Goal: Task Accomplishment & Management: Complete application form

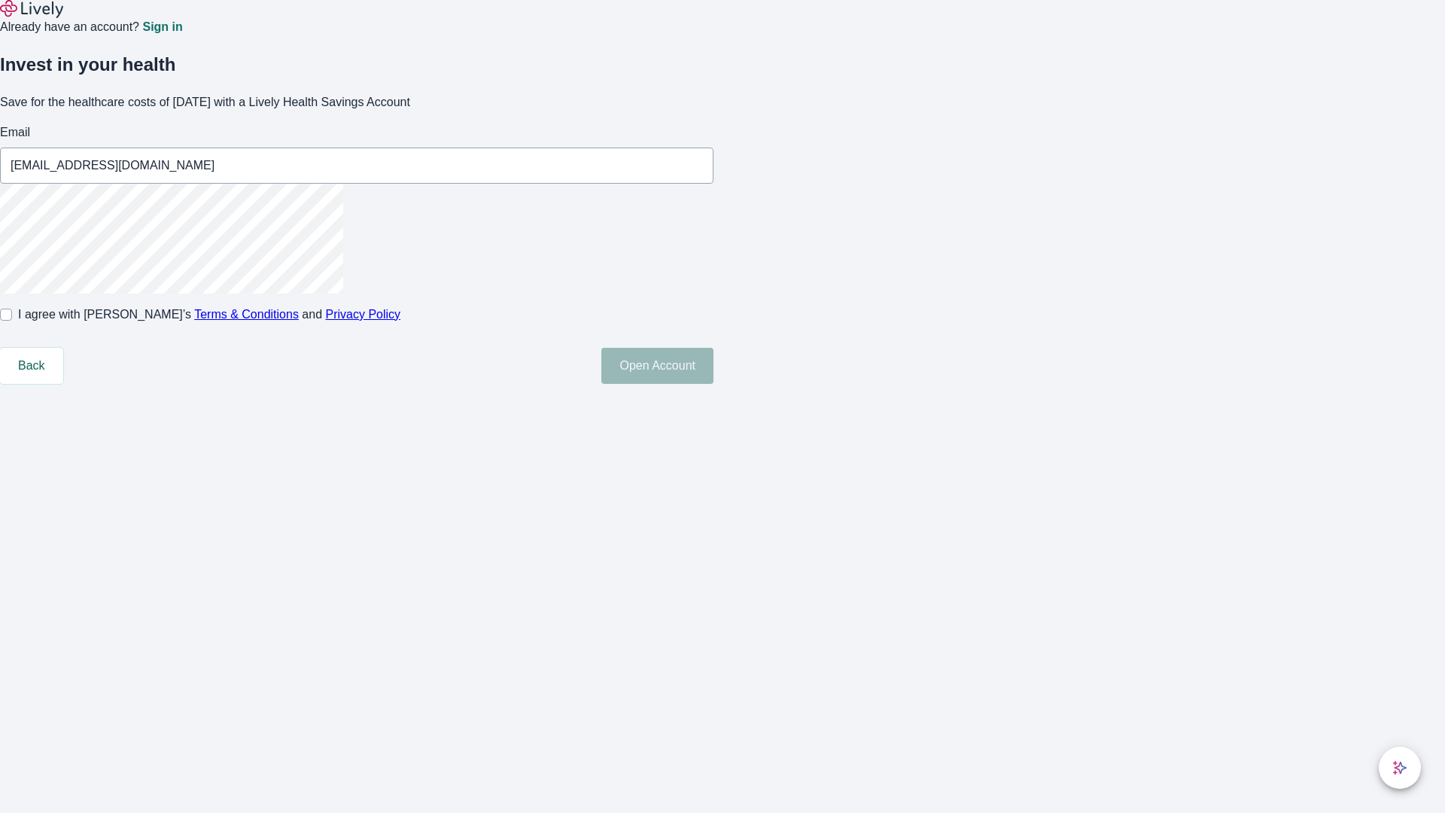
click at [12, 321] on input "I agree with Lively’s Terms & Conditions and Privacy Policy" at bounding box center [6, 315] width 12 height 12
checkbox input "true"
click at [714, 384] on button "Open Account" at bounding box center [657, 366] width 112 height 36
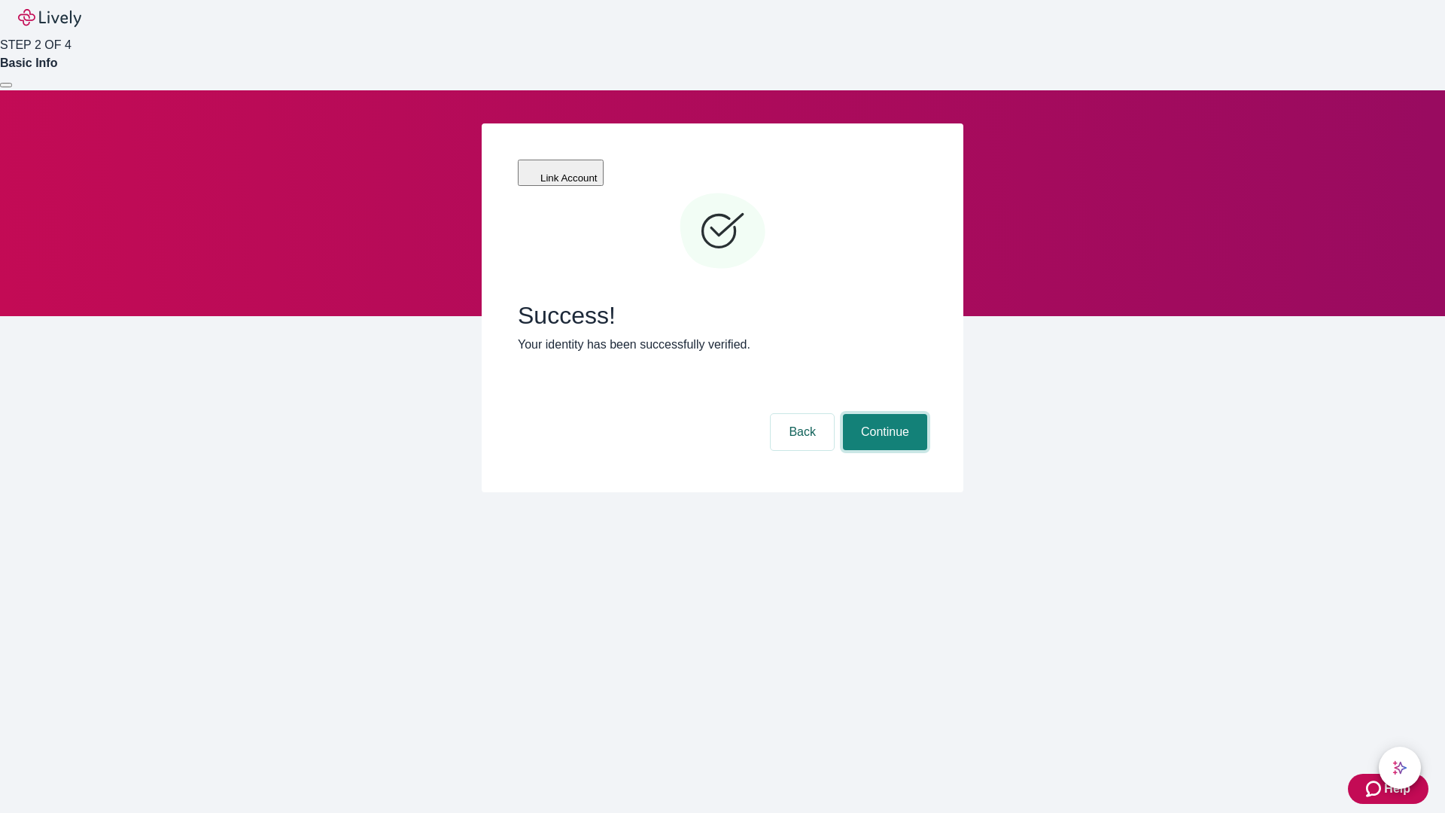
click at [883, 414] on button "Continue" at bounding box center [885, 432] width 84 height 36
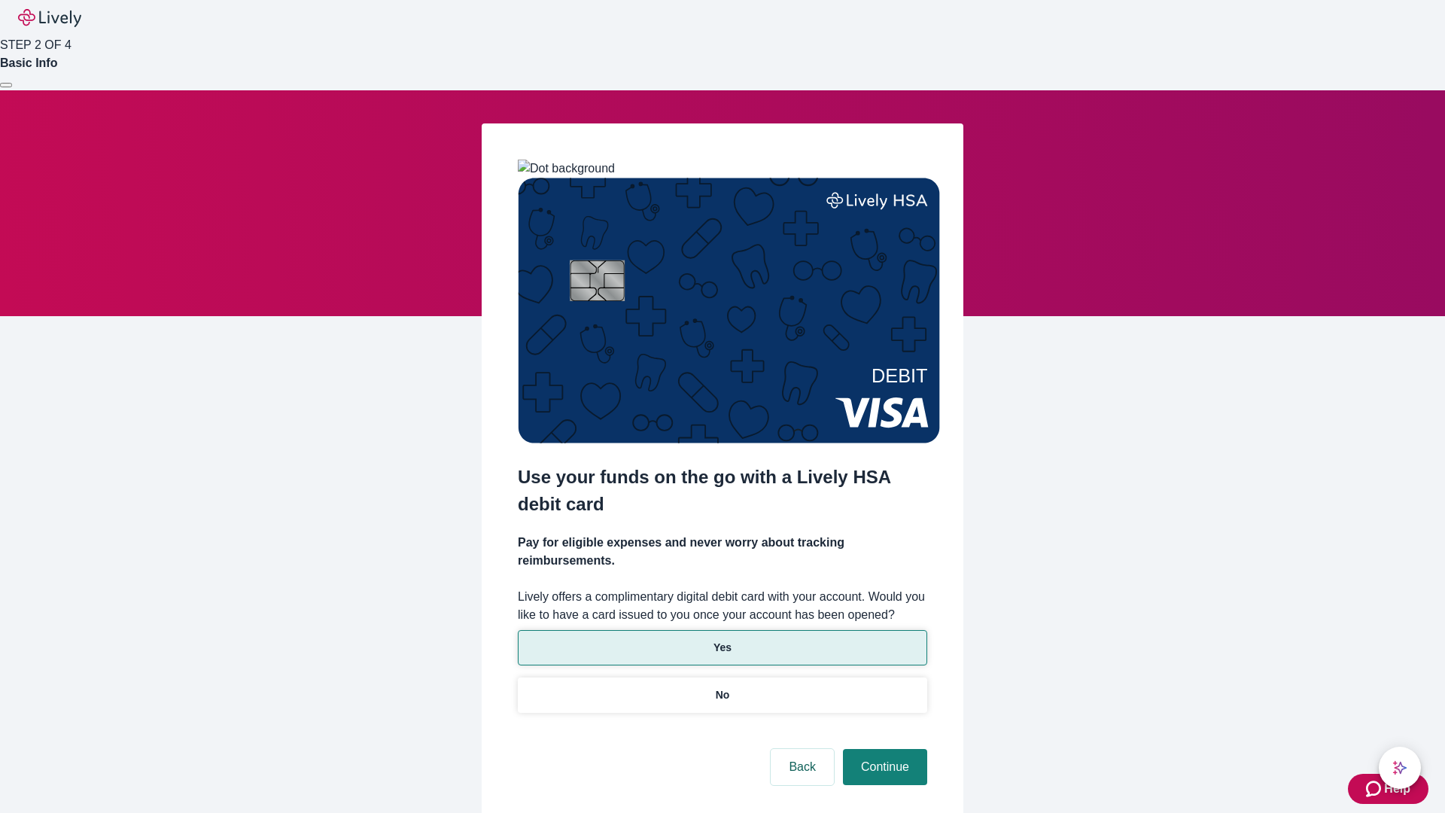
click at [722, 640] on p "Yes" at bounding box center [723, 648] width 18 height 16
click at [883, 749] on button "Continue" at bounding box center [885, 767] width 84 height 36
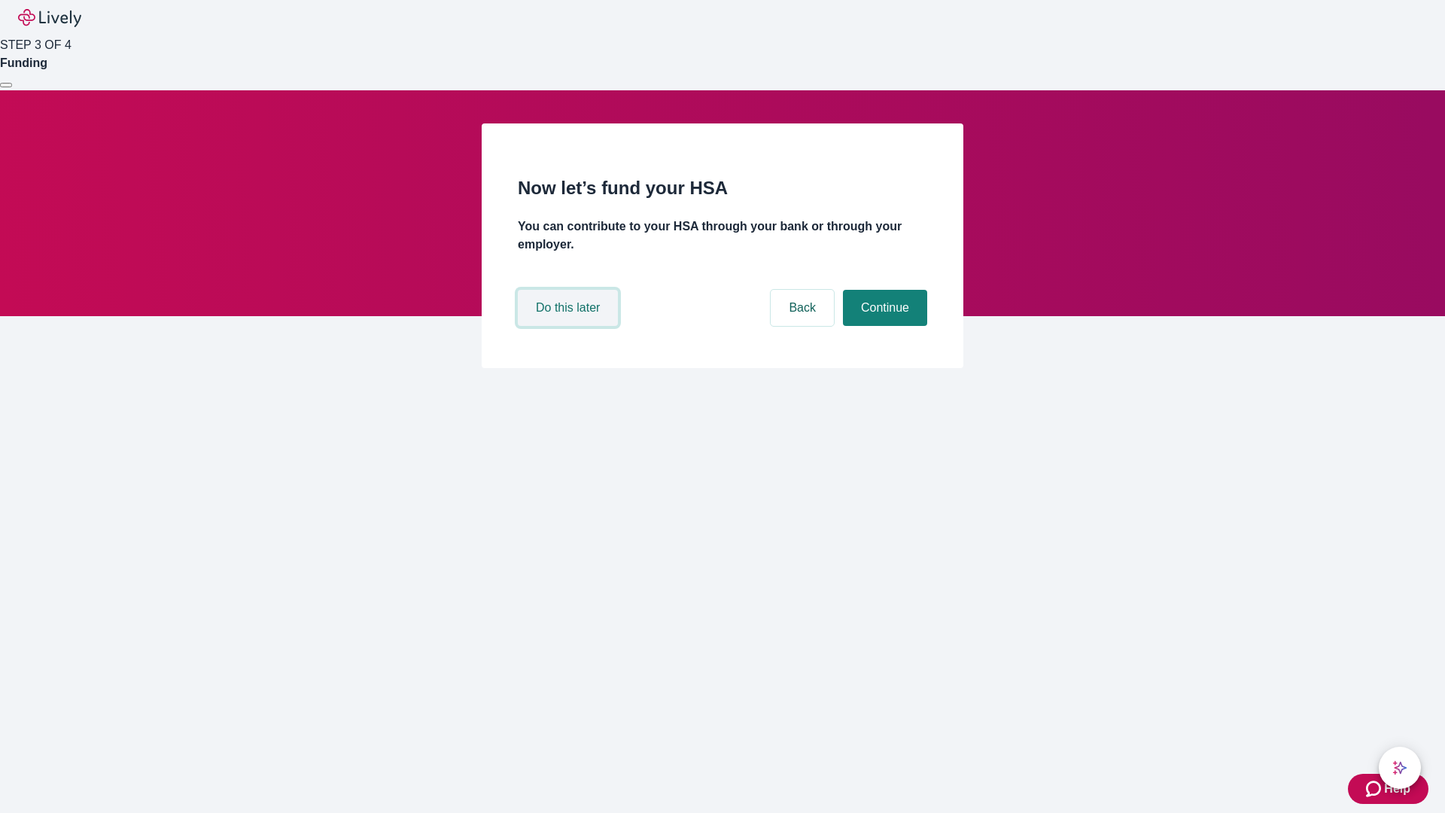
click at [570, 326] on button "Do this later" at bounding box center [568, 308] width 100 height 36
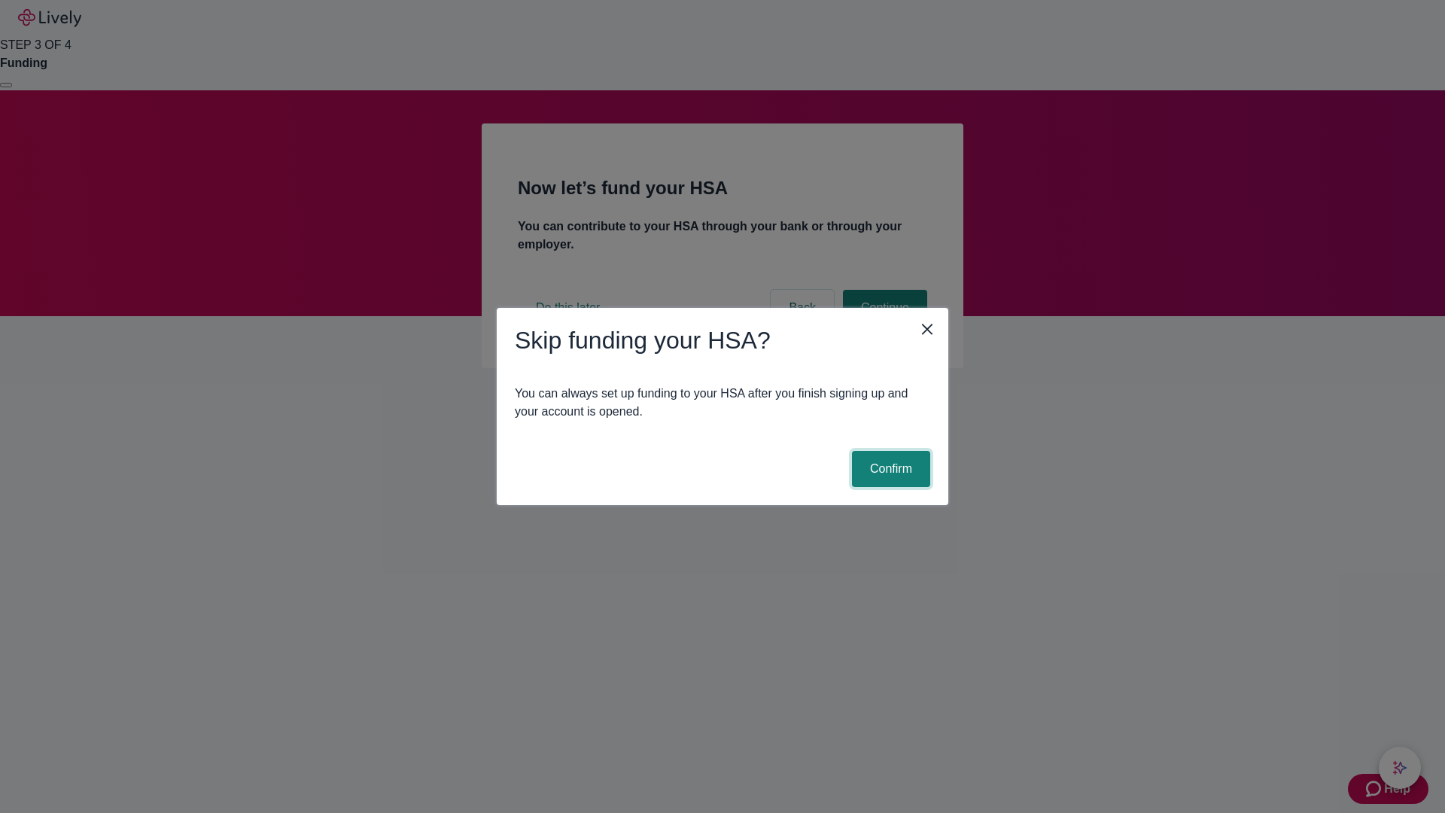
click at [889, 469] on button "Confirm" at bounding box center [891, 469] width 78 height 36
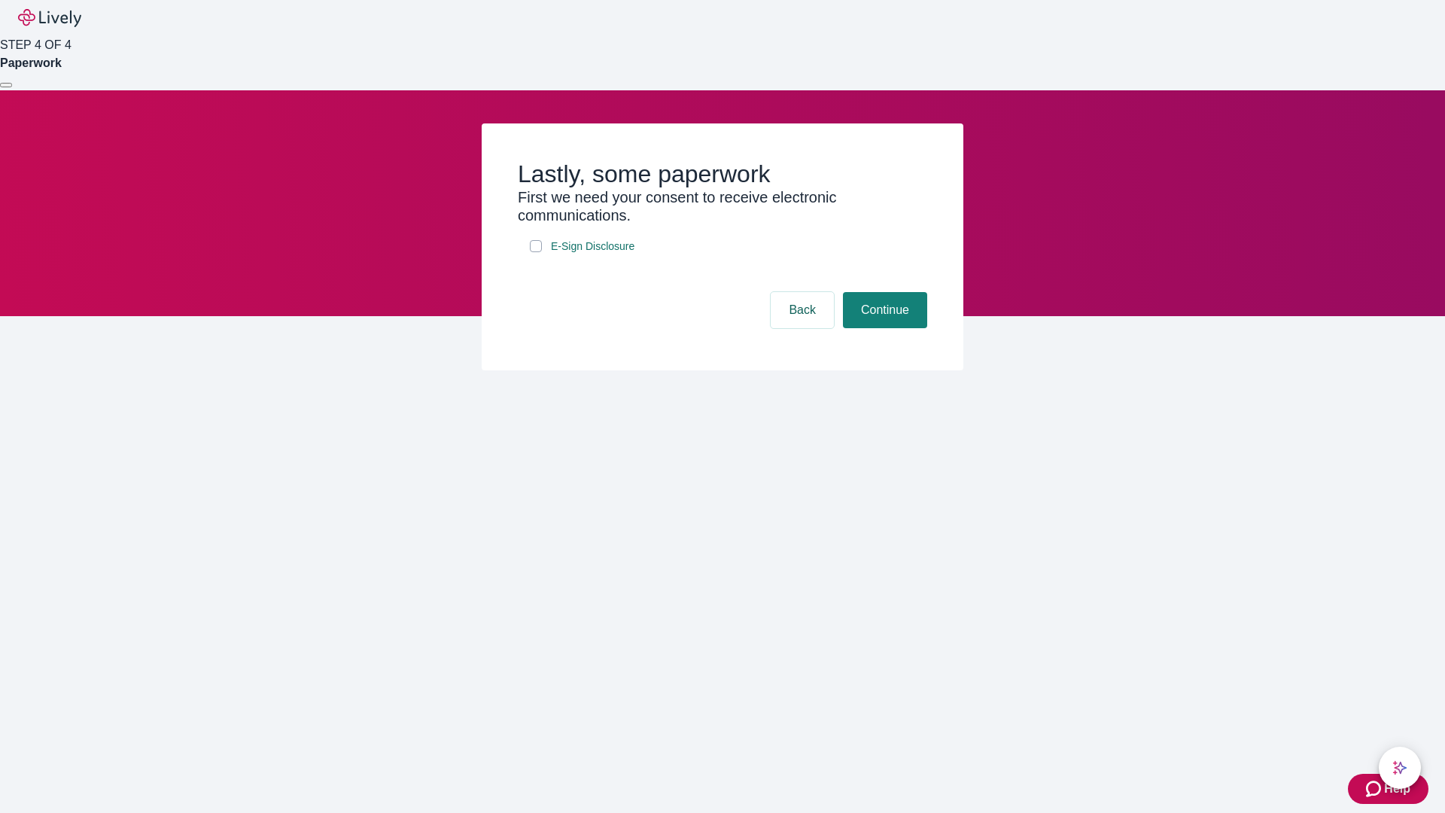
click at [536, 252] on input "E-Sign Disclosure" at bounding box center [536, 246] width 12 height 12
checkbox input "true"
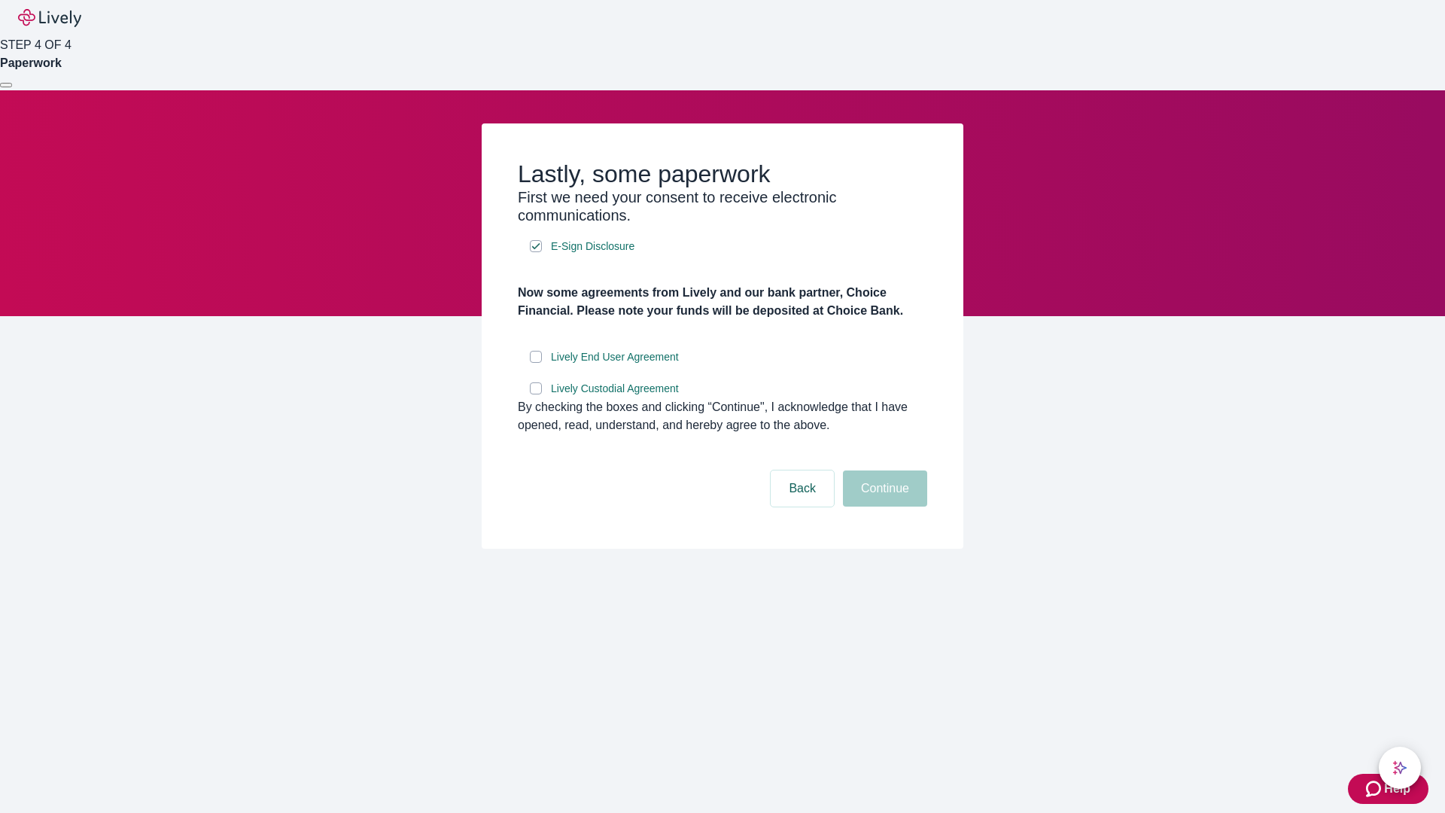
click at [536, 363] on input "Lively End User Agreement" at bounding box center [536, 357] width 12 height 12
checkbox input "true"
click at [536, 394] on input "Lively Custodial Agreement" at bounding box center [536, 388] width 12 height 12
checkbox input "true"
click at [883, 507] on button "Continue" at bounding box center [885, 488] width 84 height 36
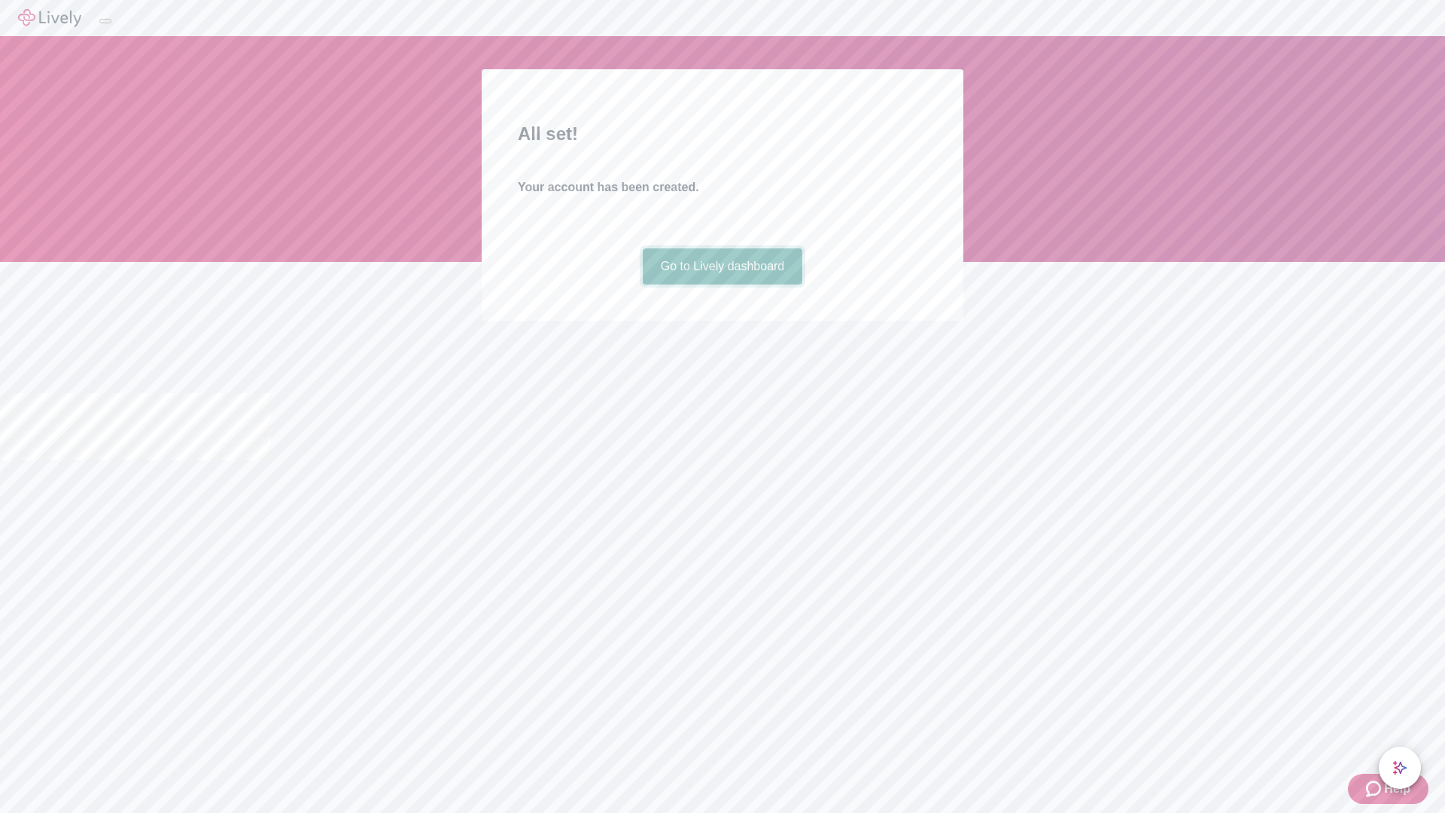
click at [722, 285] on link "Go to Lively dashboard" at bounding box center [723, 266] width 160 height 36
